Goal: Task Accomplishment & Management: Complete application form

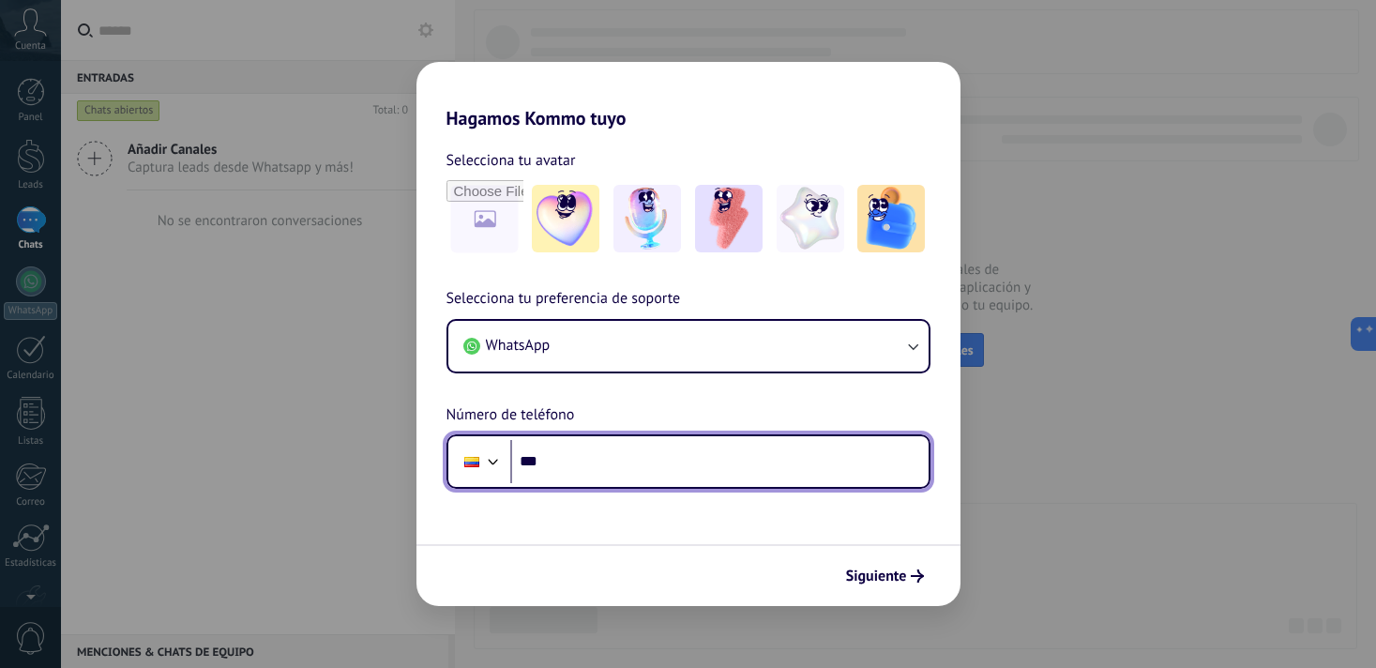
click at [552, 460] on input "***" at bounding box center [719, 461] width 418 height 43
type input "**********"
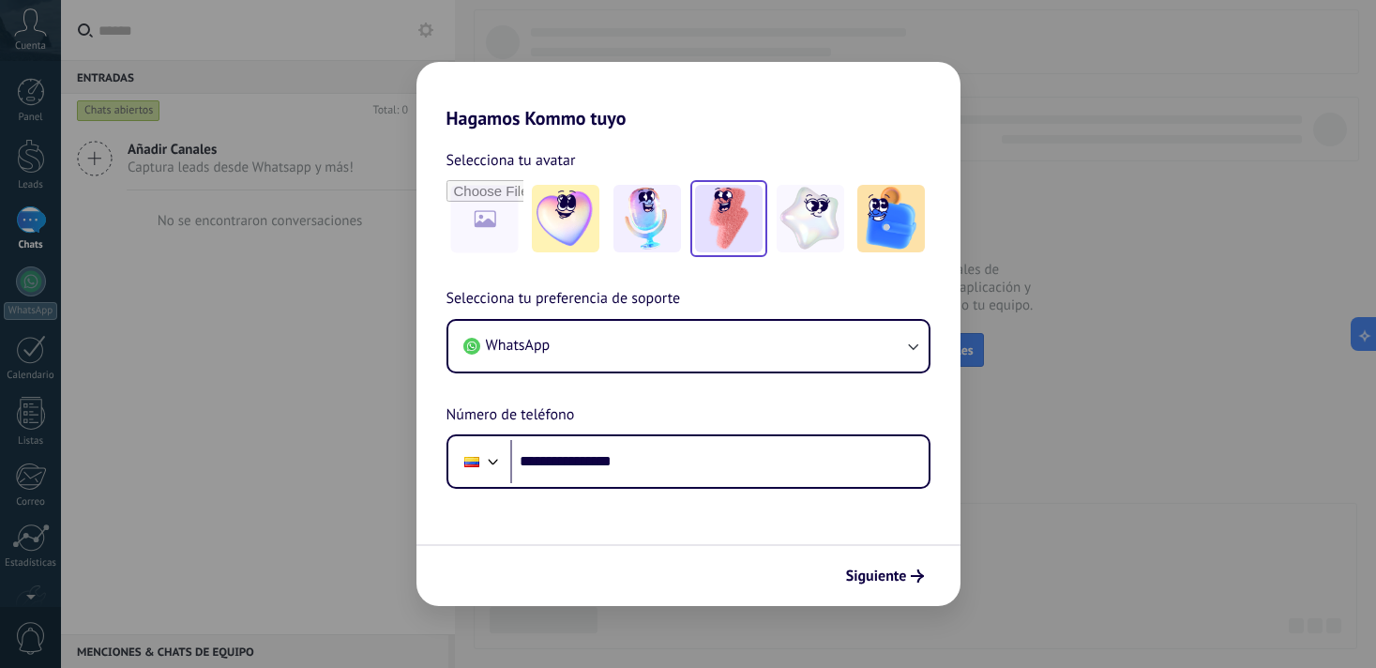
click at [759, 238] on img at bounding box center [729, 219] width 68 height 68
click at [883, 577] on span "Siguiente" at bounding box center [876, 575] width 61 height 13
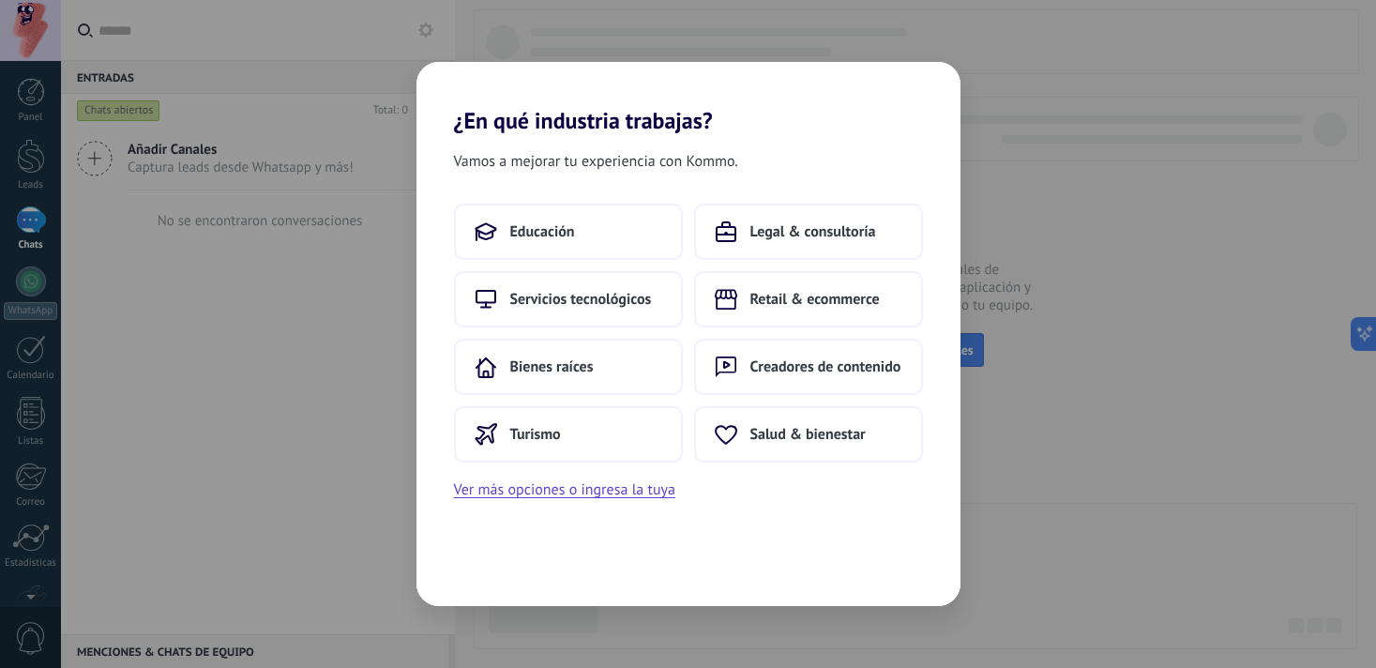
click at [840, 464] on div "Educación Legal & consultoría Servicios tecnológicos Retail & ecommerce Bienes …" at bounding box center [689, 353] width 544 height 298
click at [829, 442] on span "Salud & bienestar" at bounding box center [807, 434] width 115 height 19
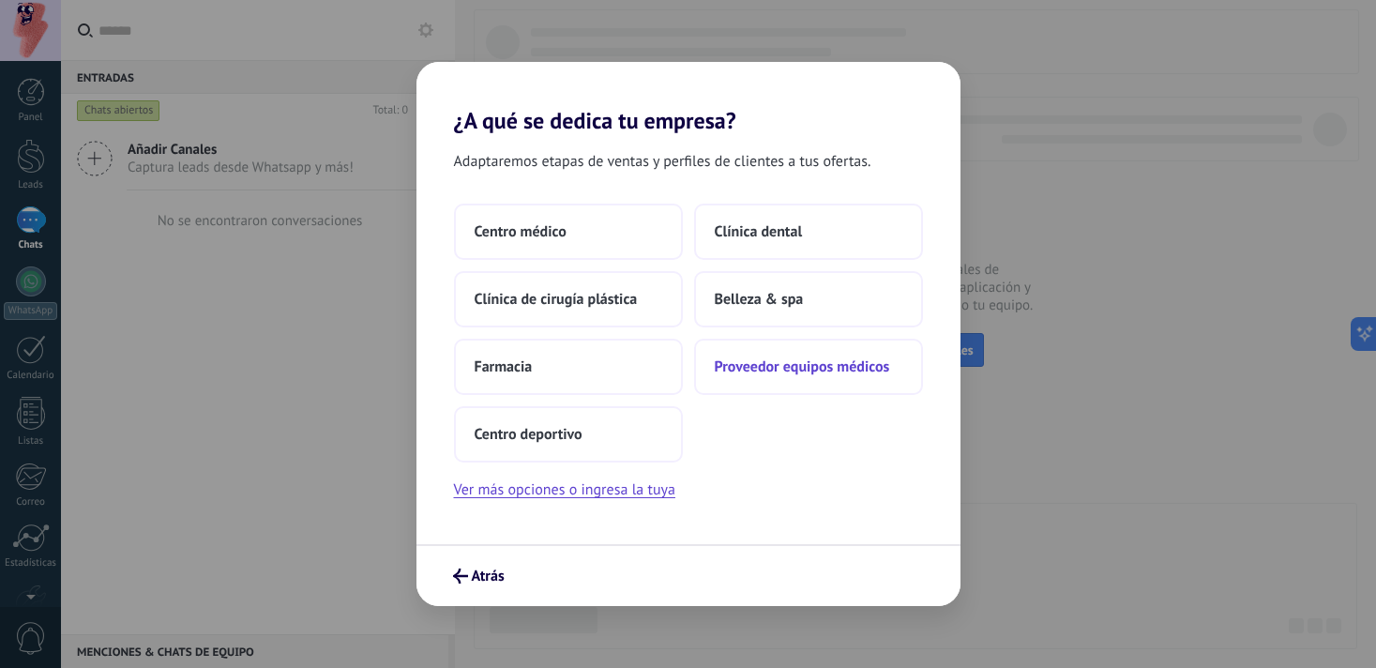
click at [811, 382] on button "Proveedor equipos médicos" at bounding box center [808, 367] width 229 height 56
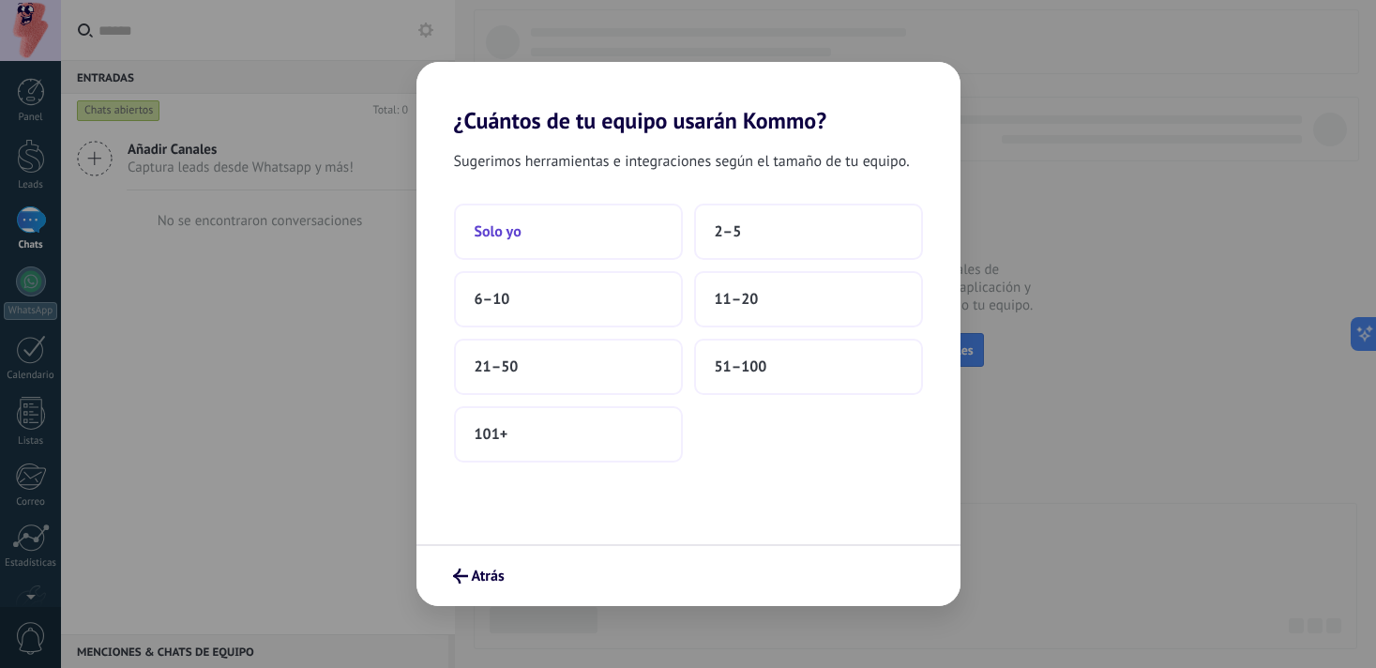
click at [555, 220] on button "Solo yo" at bounding box center [568, 232] width 229 height 56
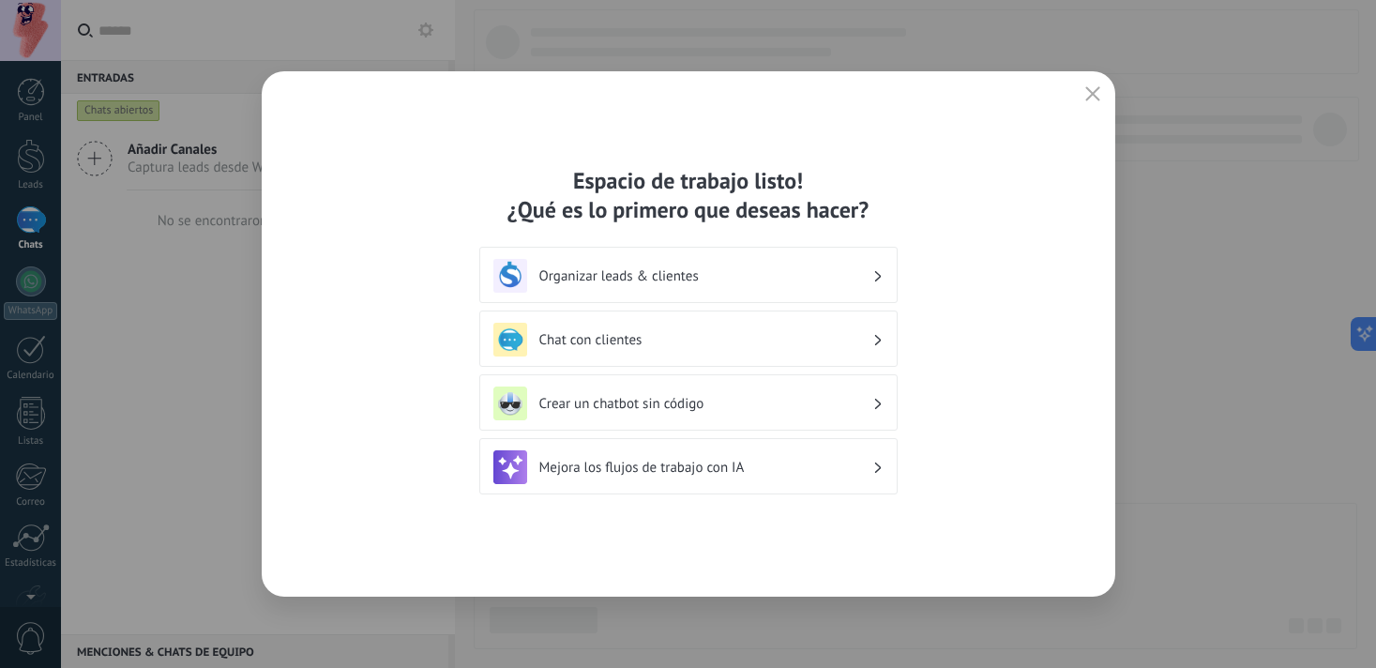
click at [738, 351] on div "Chat con clientes" at bounding box center [688, 340] width 390 height 34
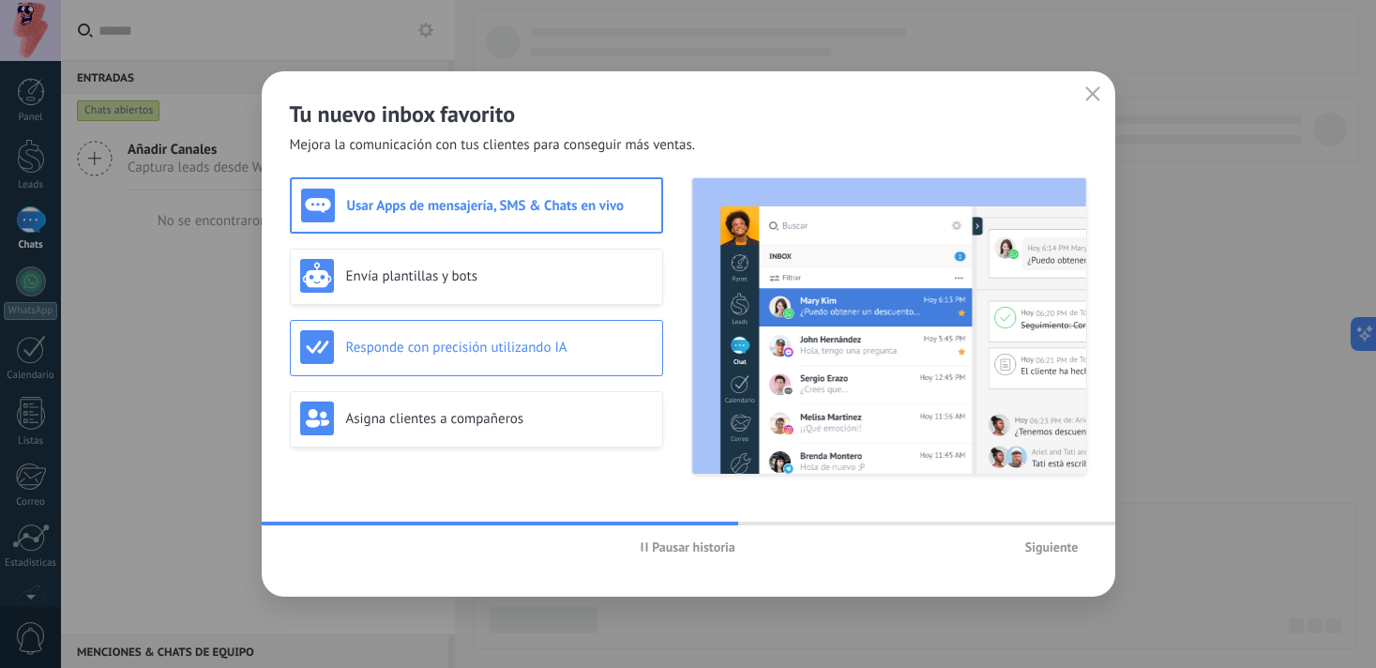
click at [576, 356] on div "Responde con precisión utilizando IA" at bounding box center [476, 347] width 353 height 34
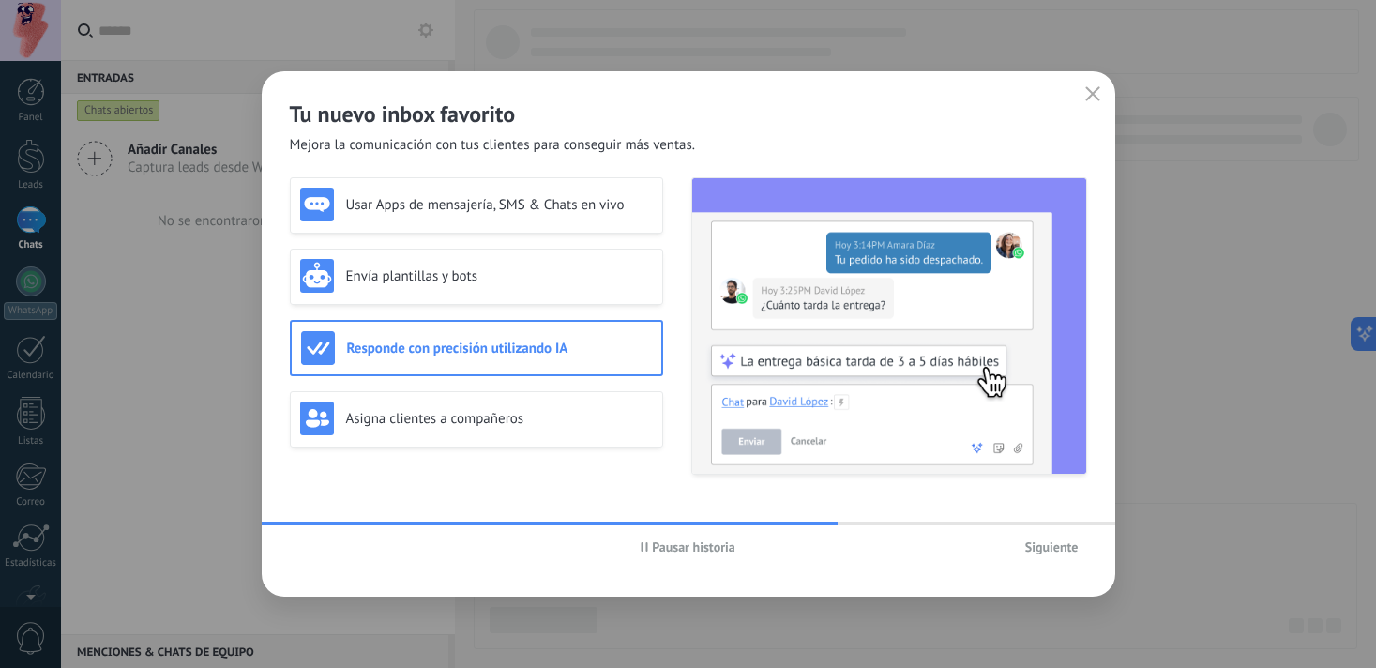
click at [1058, 551] on span "Siguiente" at bounding box center [1051, 546] width 53 height 13
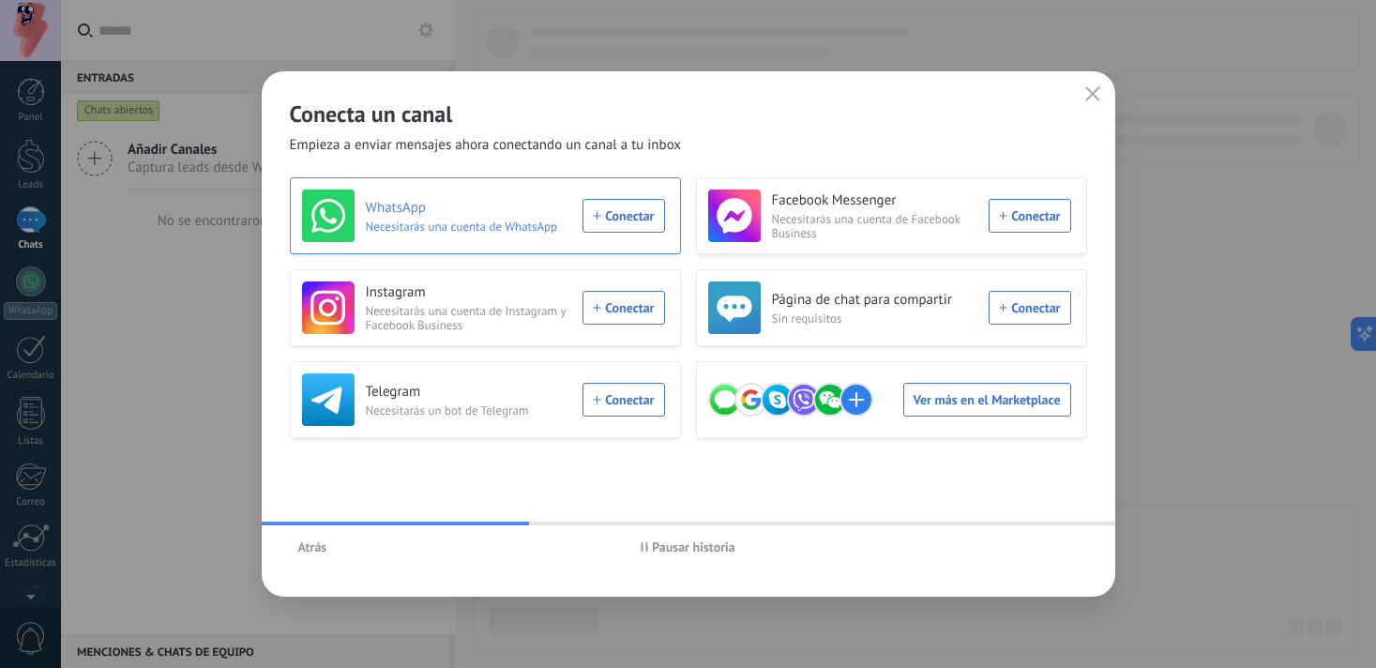
click at [637, 218] on div "WhatsApp Necesitarás una cuenta de WhatsApp Conectar" at bounding box center [483, 215] width 363 height 53
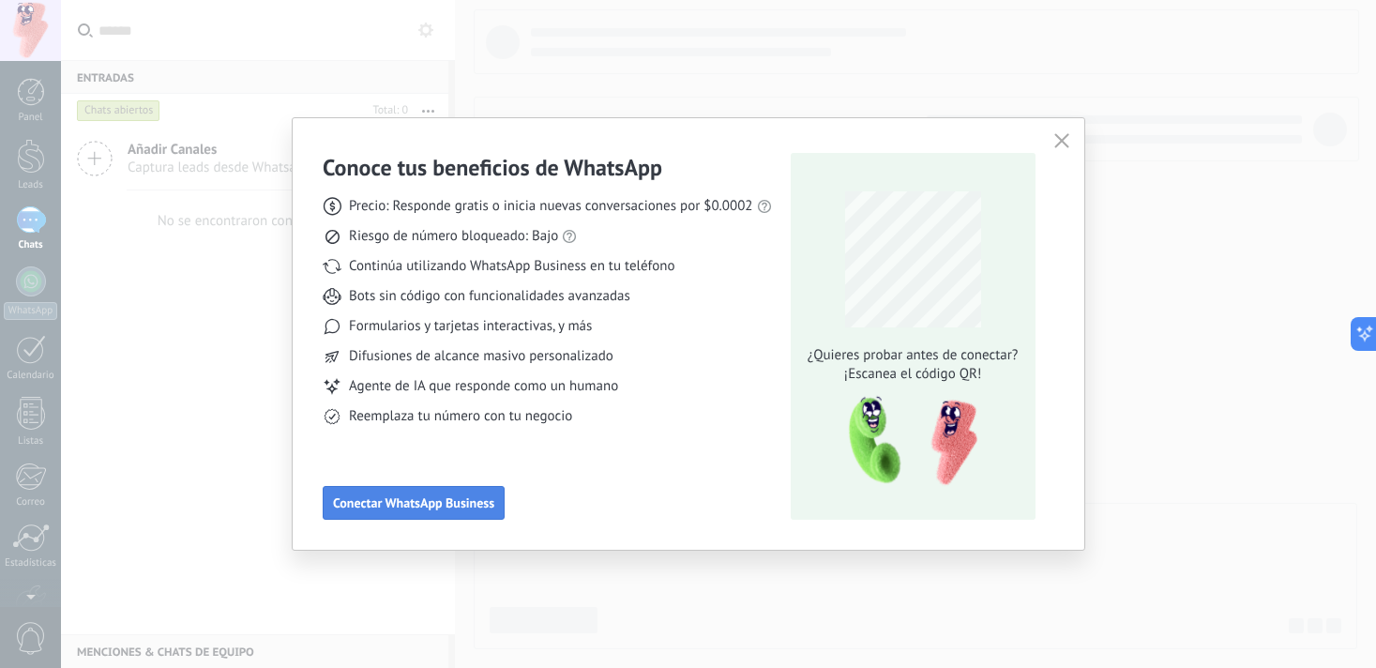
click at [464, 502] on span "Conectar WhatsApp Business" at bounding box center [413, 502] width 161 height 13
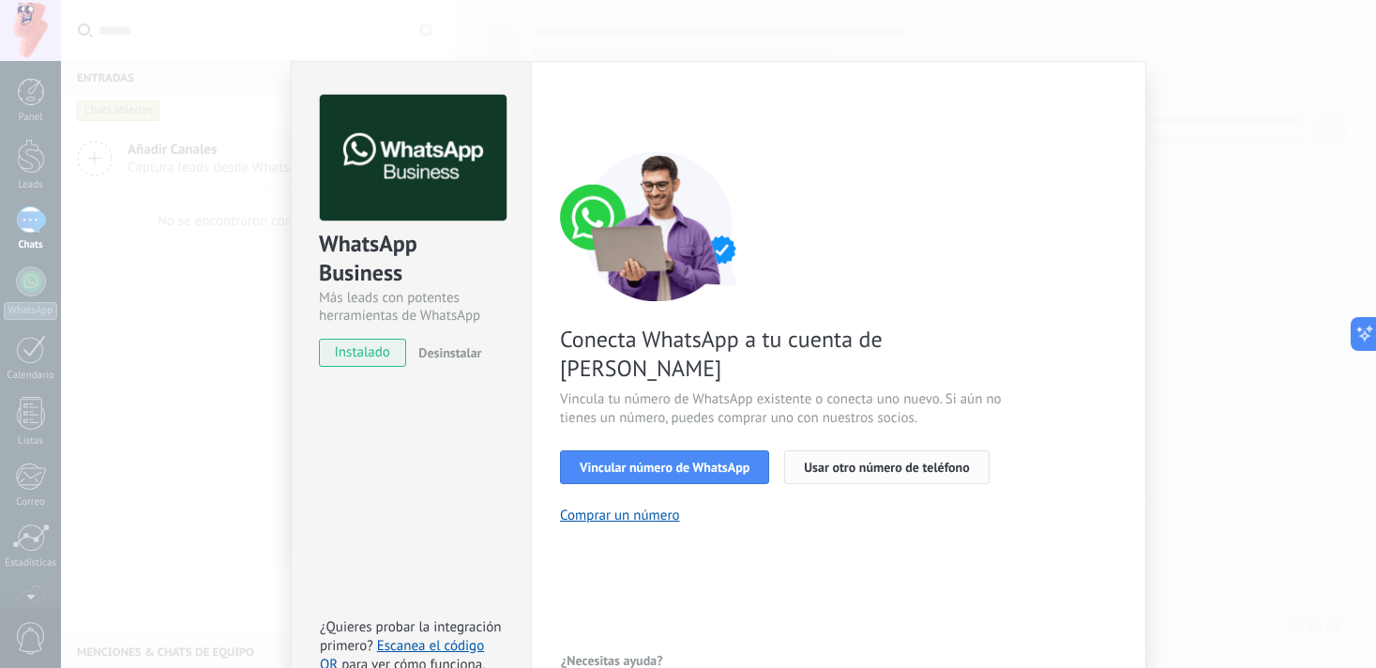
click at [950, 461] on span "Usar otro número de teléfono" at bounding box center [886, 467] width 165 height 13
click at [841, 461] on span "Usar otro número de teléfono" at bounding box center [886, 467] width 165 height 13
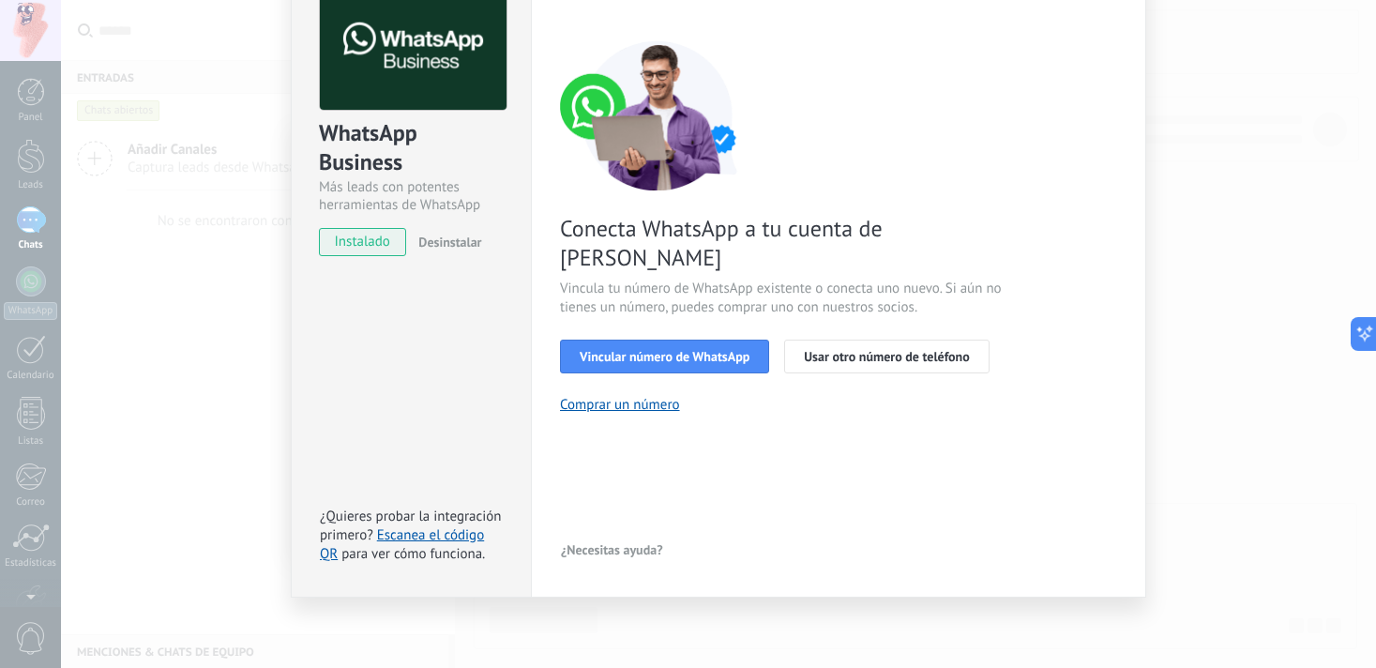
scroll to position [107, 0]
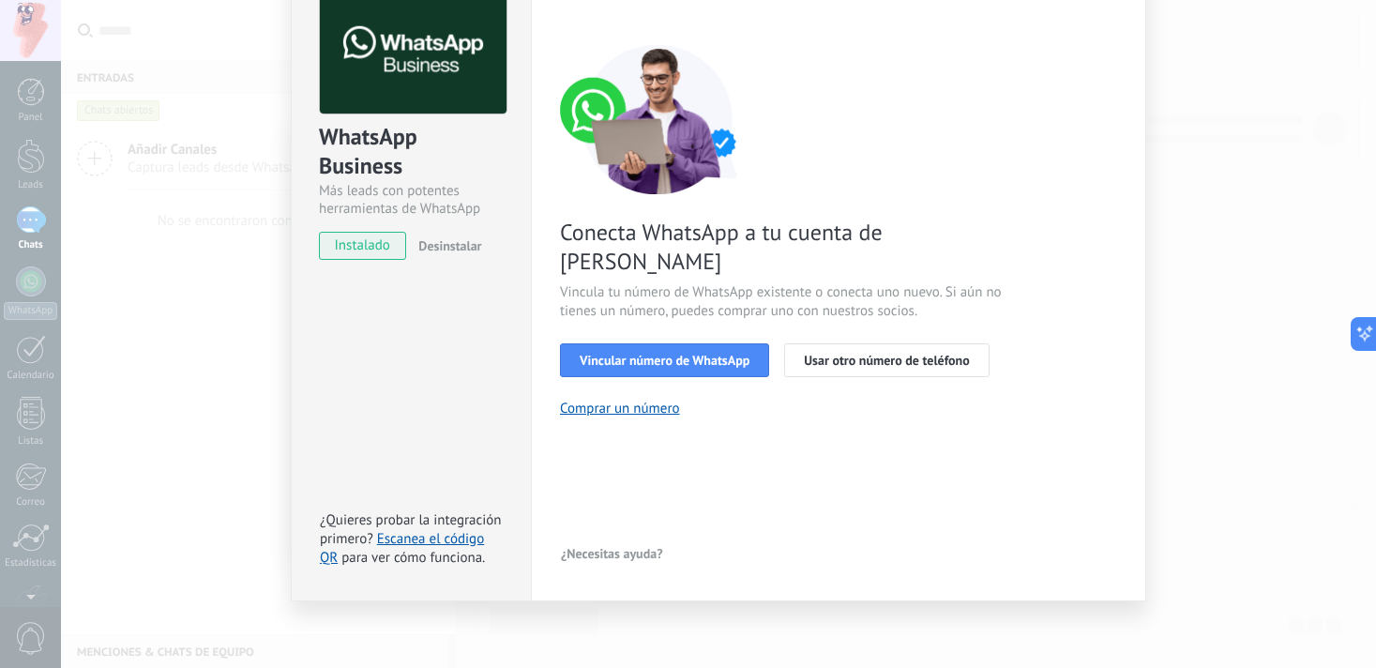
click at [227, 295] on div "WhatsApp Business Más leads con potentes herramientas de WhatsApp instalado Des…" at bounding box center [718, 334] width 1315 height 668
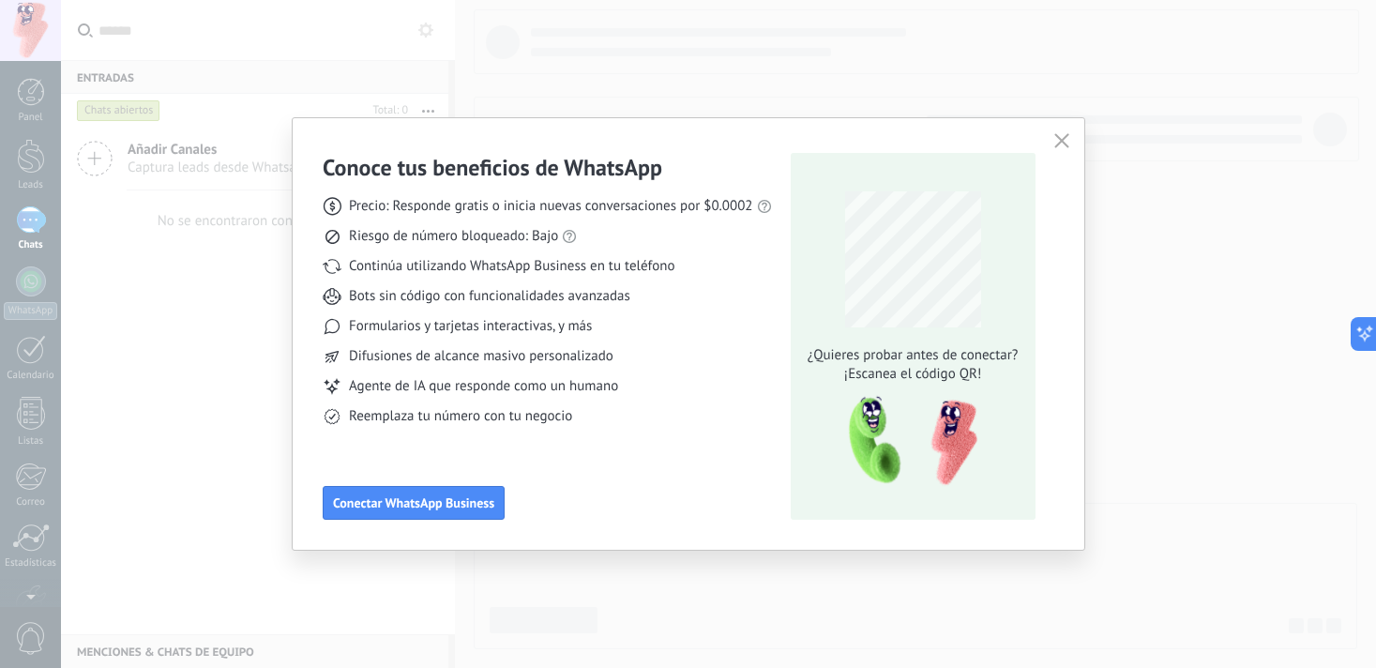
scroll to position [0, 0]
click at [227, 295] on div "Conoce tus beneficios de WhatsApp Precio: Responde gratis o inicia nuevas conve…" at bounding box center [688, 334] width 1376 height 668
click at [1065, 140] on icon "button" at bounding box center [1061, 140] width 15 height 15
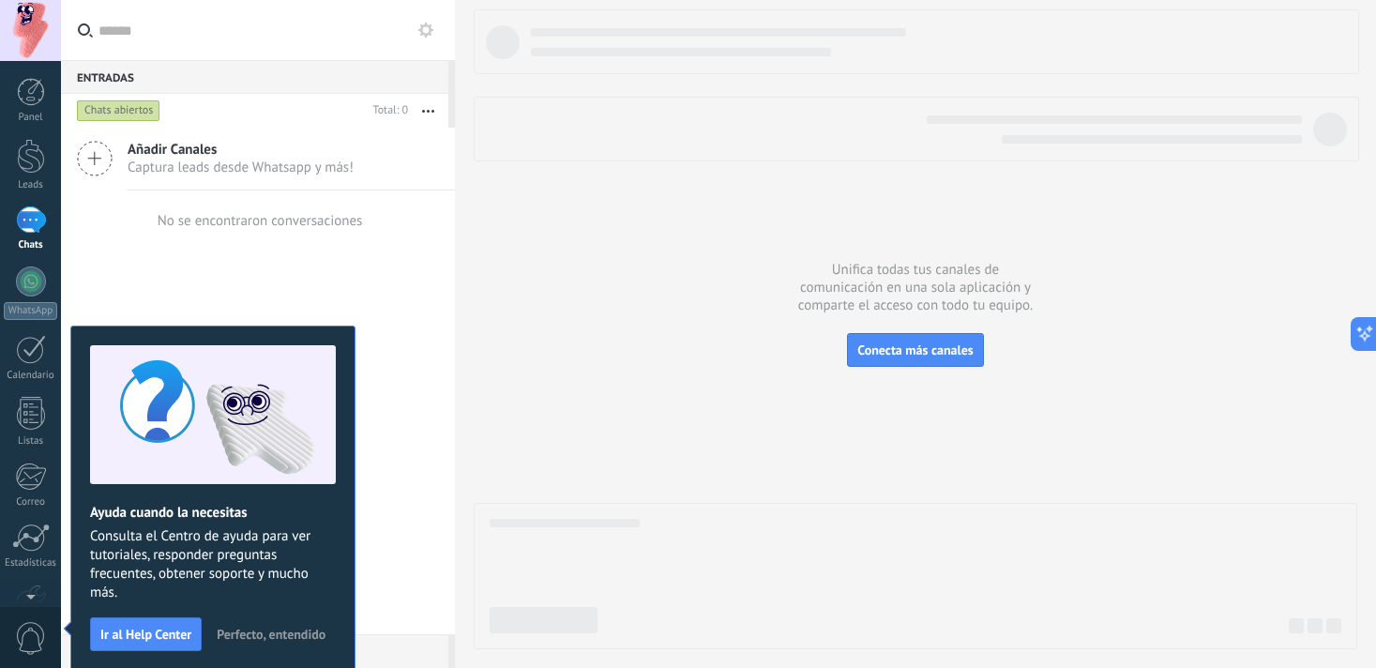
click at [339, 232] on div "No se encontraron conversaciones" at bounding box center [258, 220] width 209 height 60
